Goal: Information Seeking & Learning: Learn about a topic

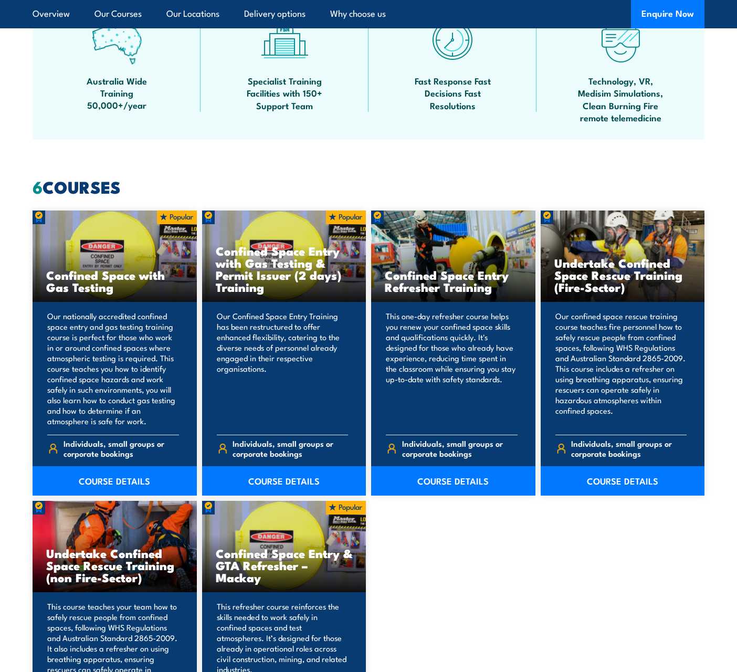
scroll to position [735, 0]
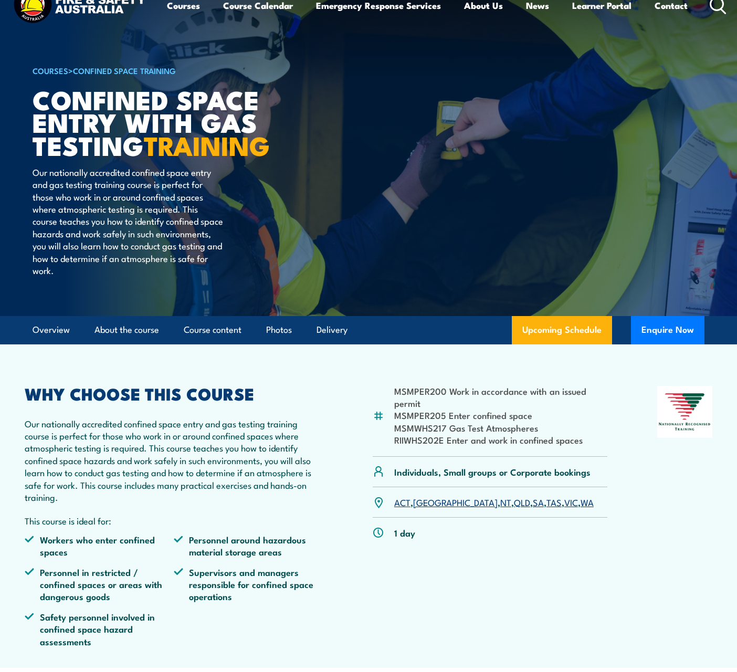
scroll to position [52, 0]
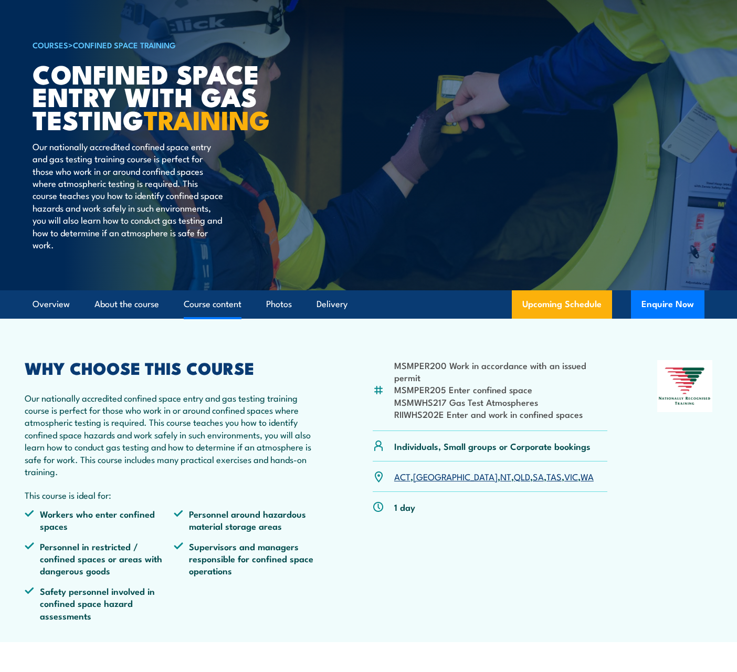
click at [228, 305] on link "Course content" at bounding box center [213, 304] width 58 height 28
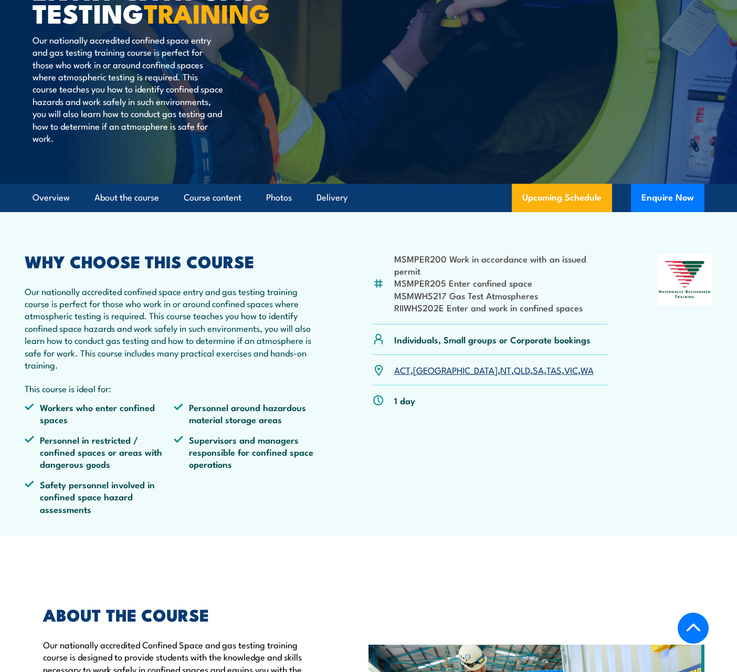
scroll to position [129, 0]
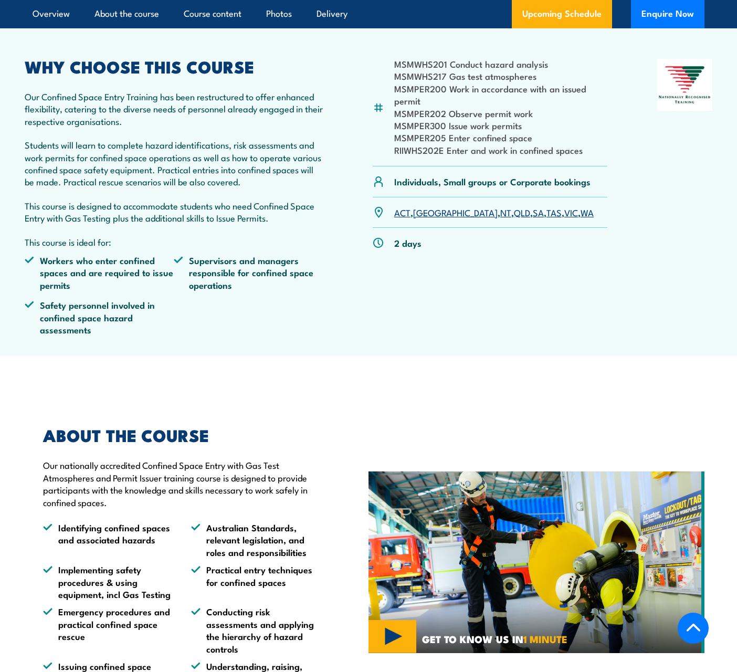
scroll to position [157, 0]
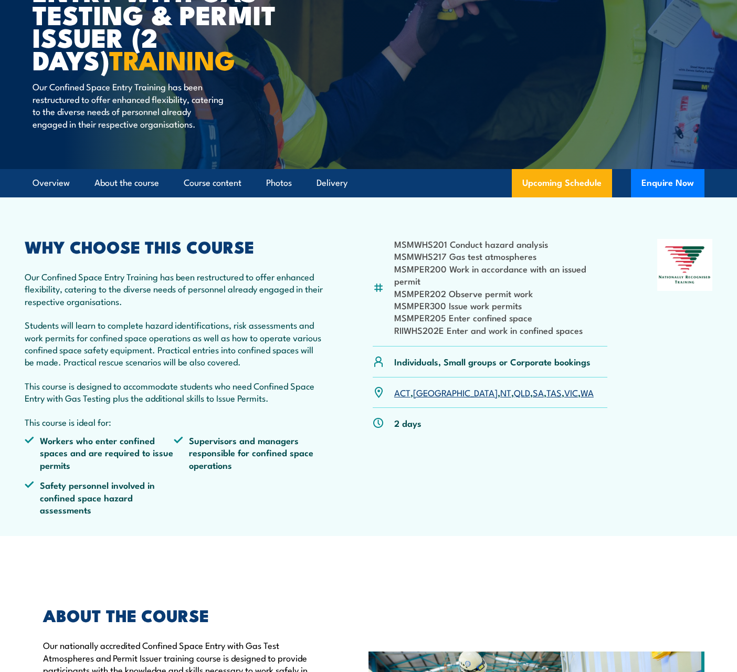
click at [445, 311] on li "MSMPER300 Issue work permits" at bounding box center [500, 305] width 213 height 12
click at [571, 197] on link "Upcoming Schedule" at bounding box center [562, 183] width 100 height 28
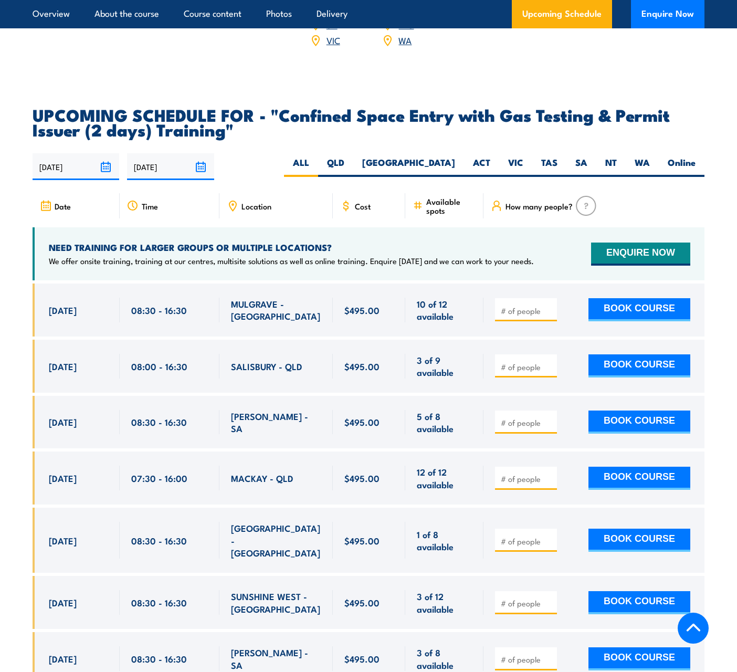
scroll to position [1815, 0]
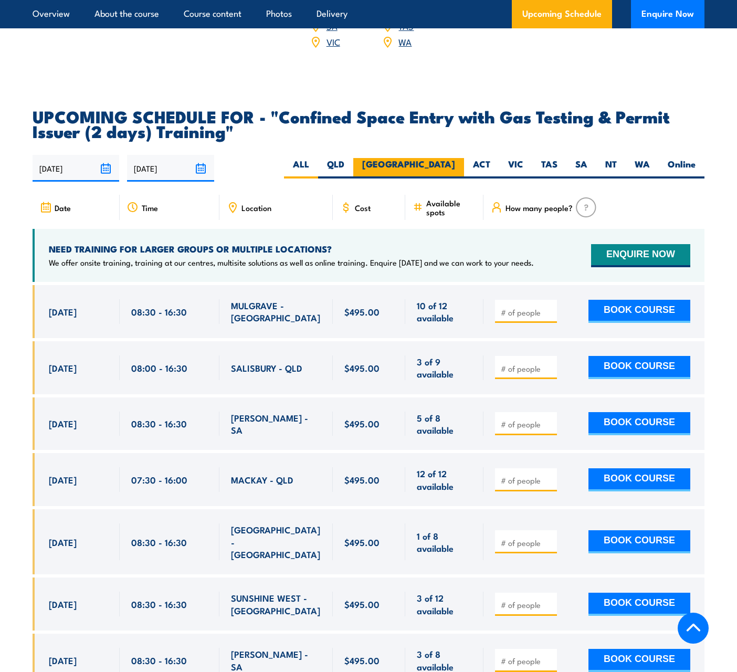
click at [442, 163] on label "[GEOGRAPHIC_DATA]" at bounding box center [408, 168] width 111 height 20
click at [455, 163] on input "[GEOGRAPHIC_DATA]" at bounding box center [458, 161] width 7 height 7
radio input "true"
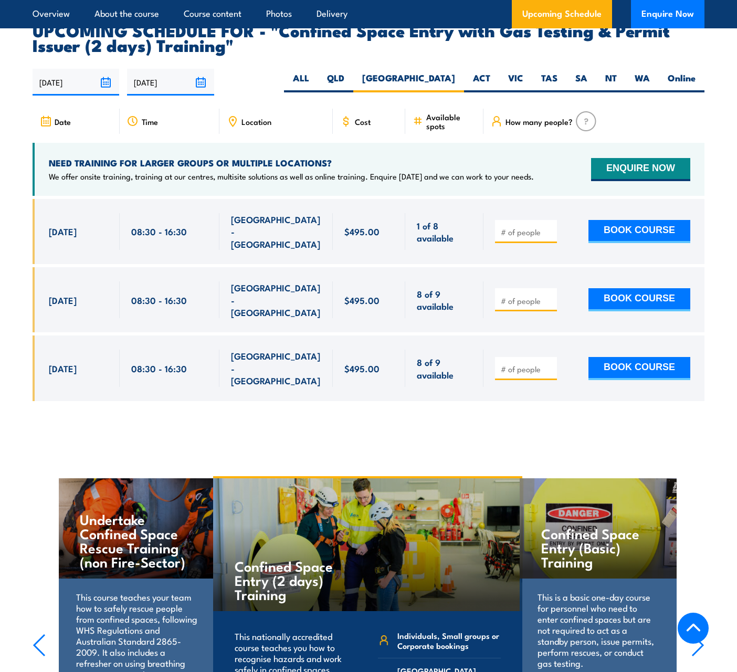
scroll to position [1920, 0]
